Goal: Find specific page/section: Find specific page/section

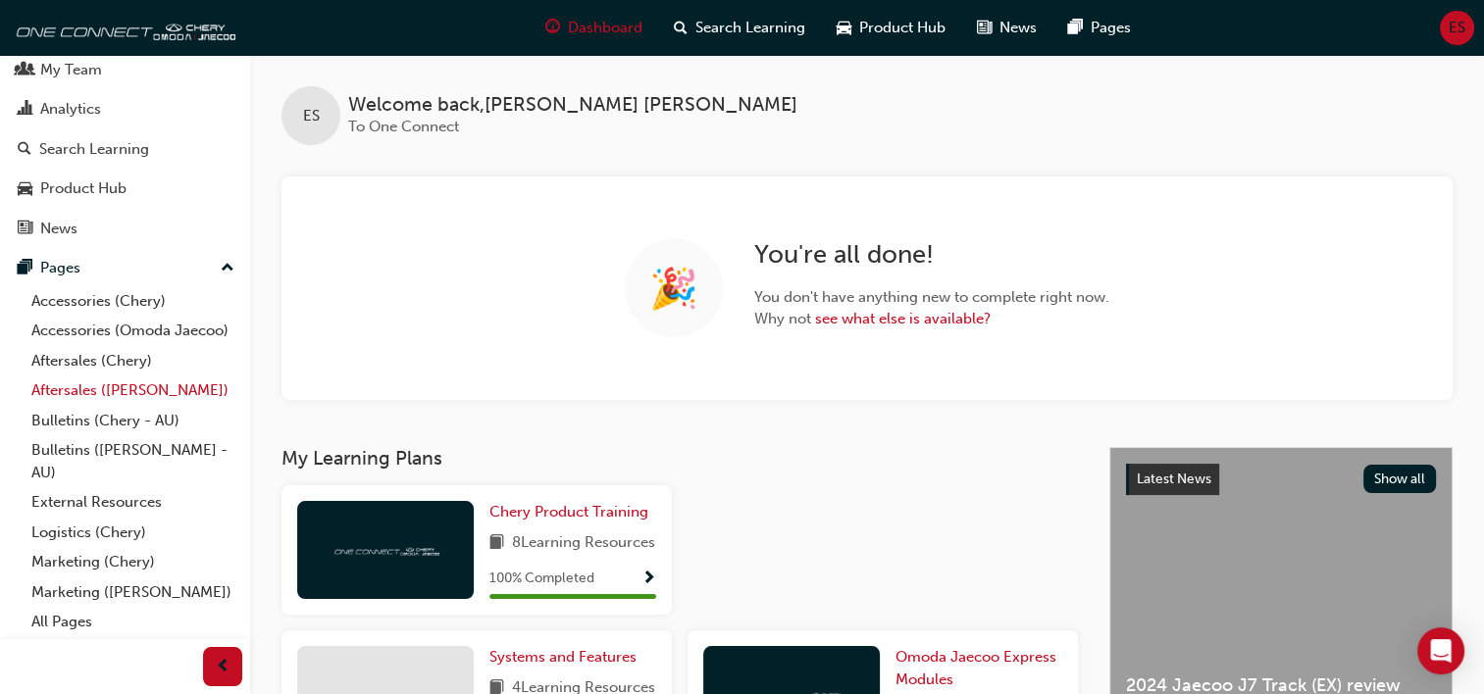
scroll to position [78, 0]
click at [59, 625] on link "All Pages" at bounding box center [133, 622] width 219 height 30
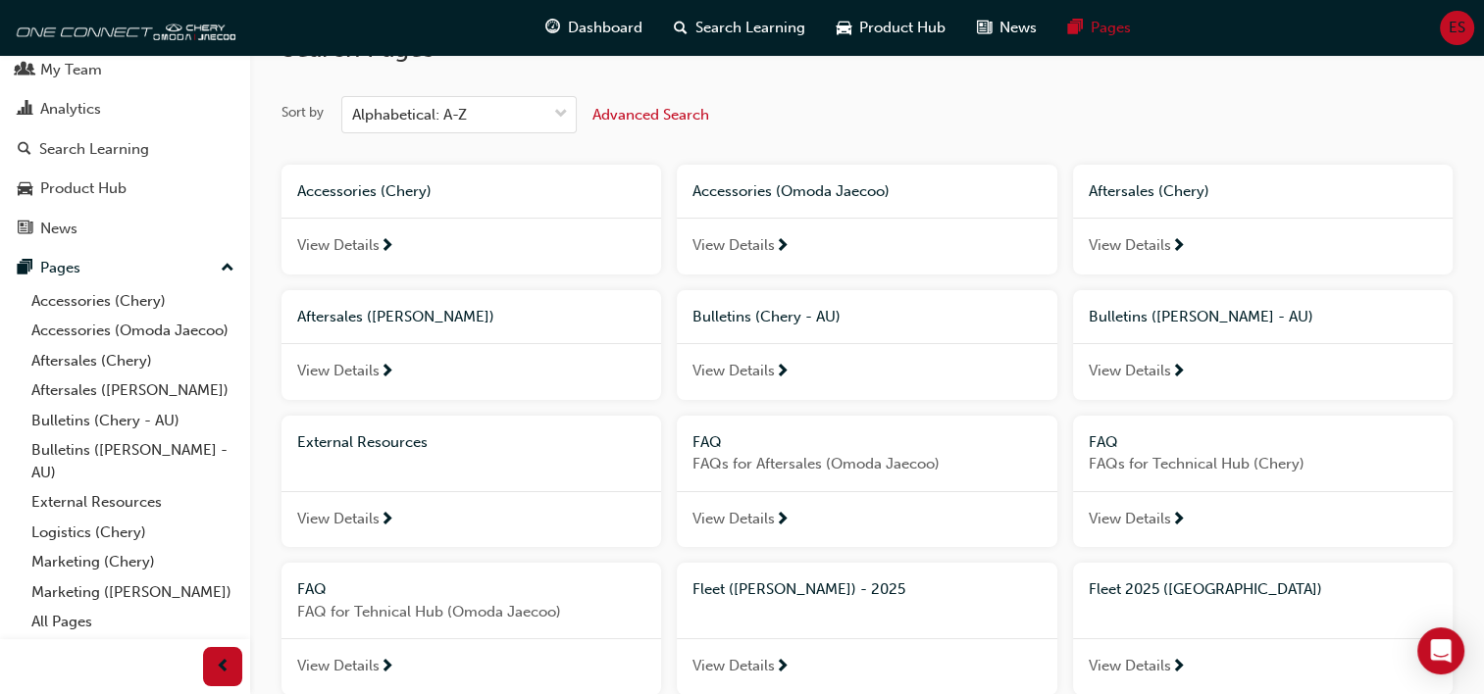
scroll to position [98, 0]
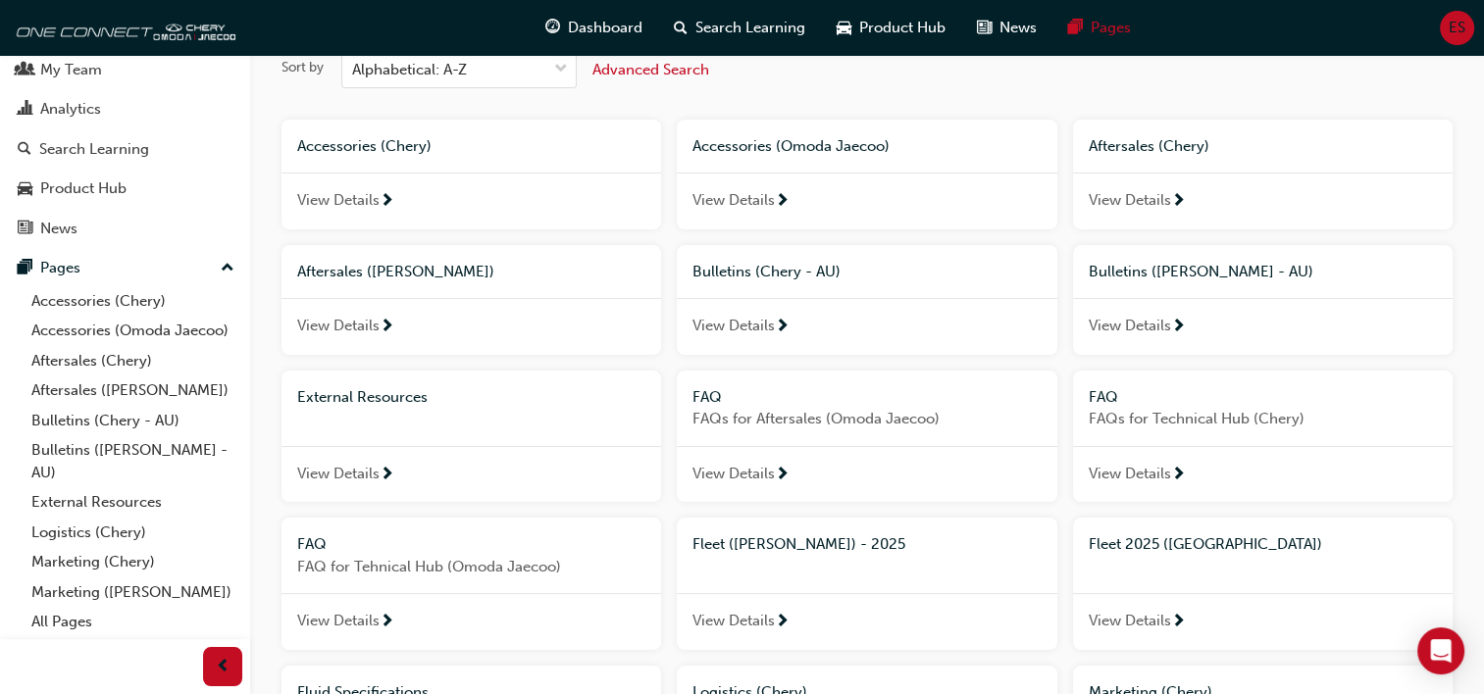
click at [791, 569] on div "Fleet ([PERSON_NAME]) - 2025" at bounding box center [867, 545] width 380 height 54
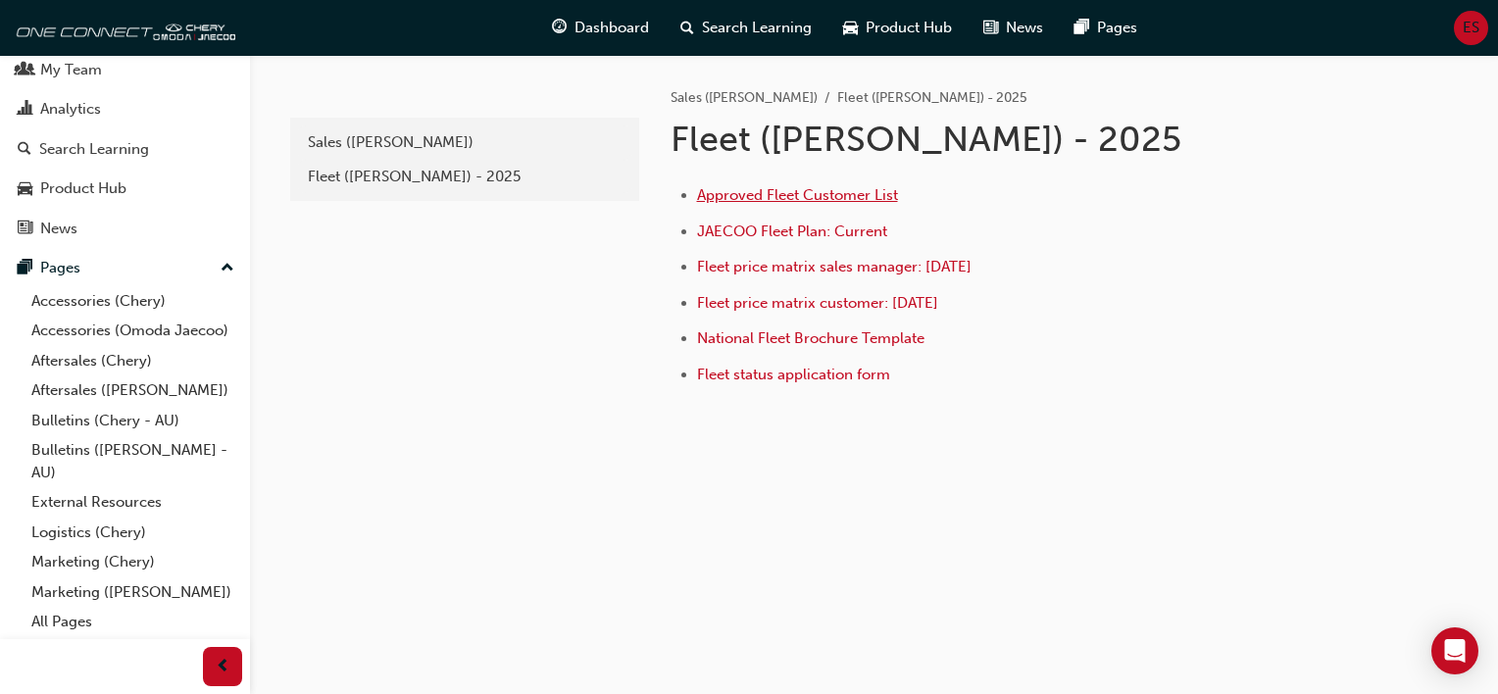
click at [776, 190] on span "Approved Fleet Customer List" at bounding box center [797, 195] width 201 height 18
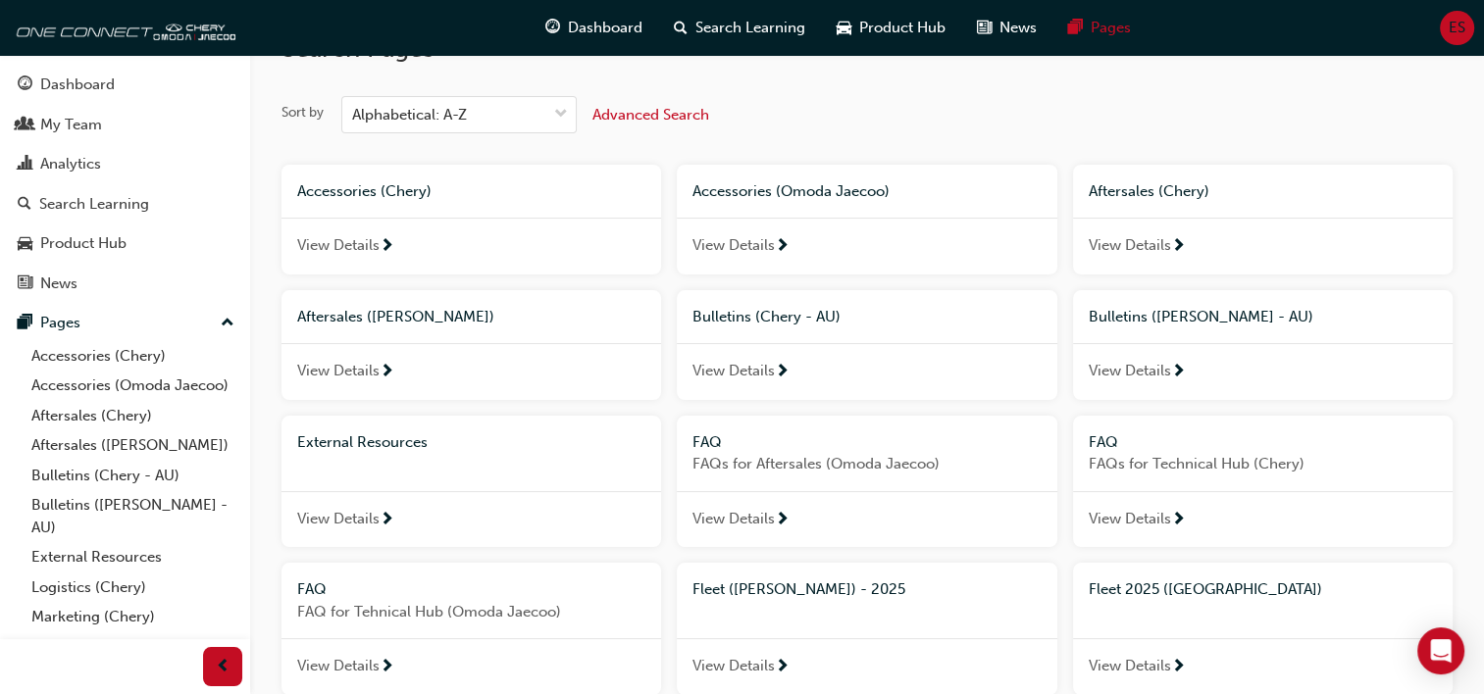
scroll to position [98, 0]
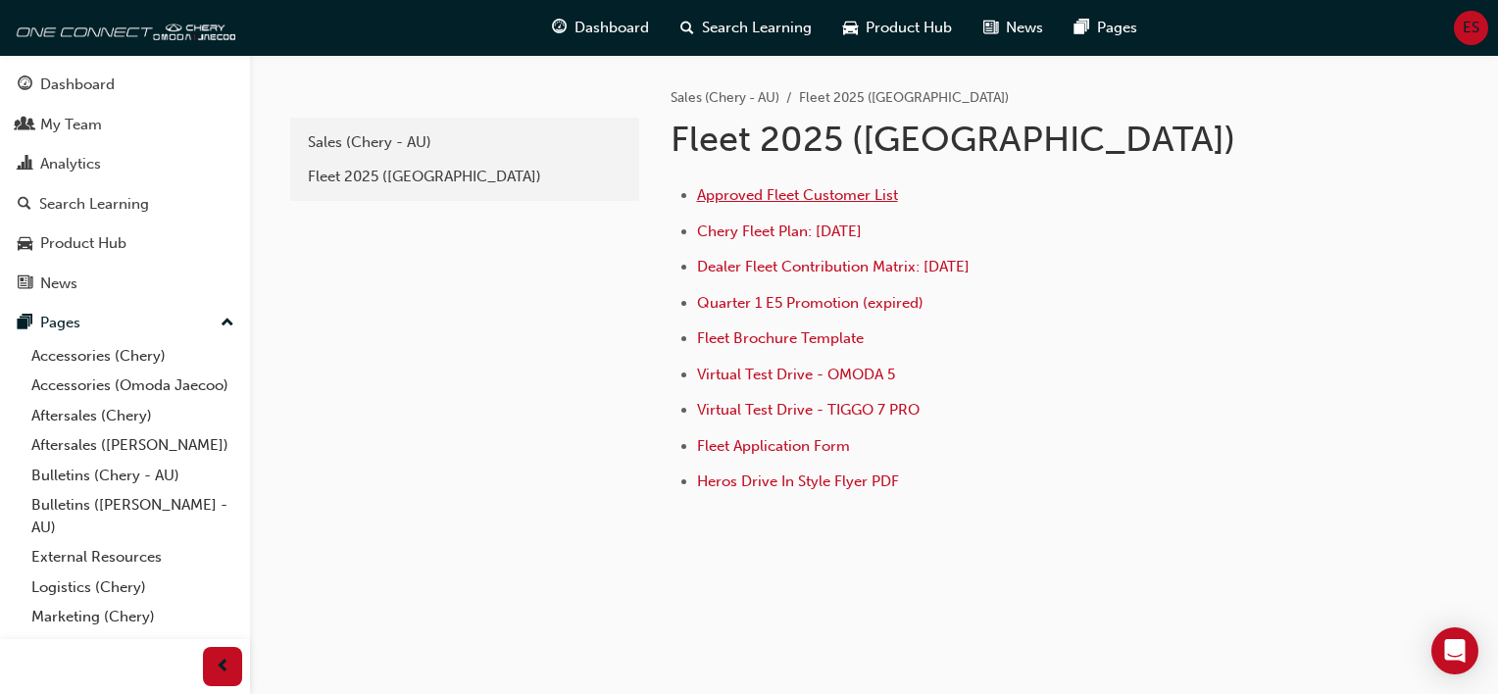
click at [763, 197] on span "Approved Fleet Customer List" at bounding box center [797, 195] width 201 height 18
